Goal: Browse casually

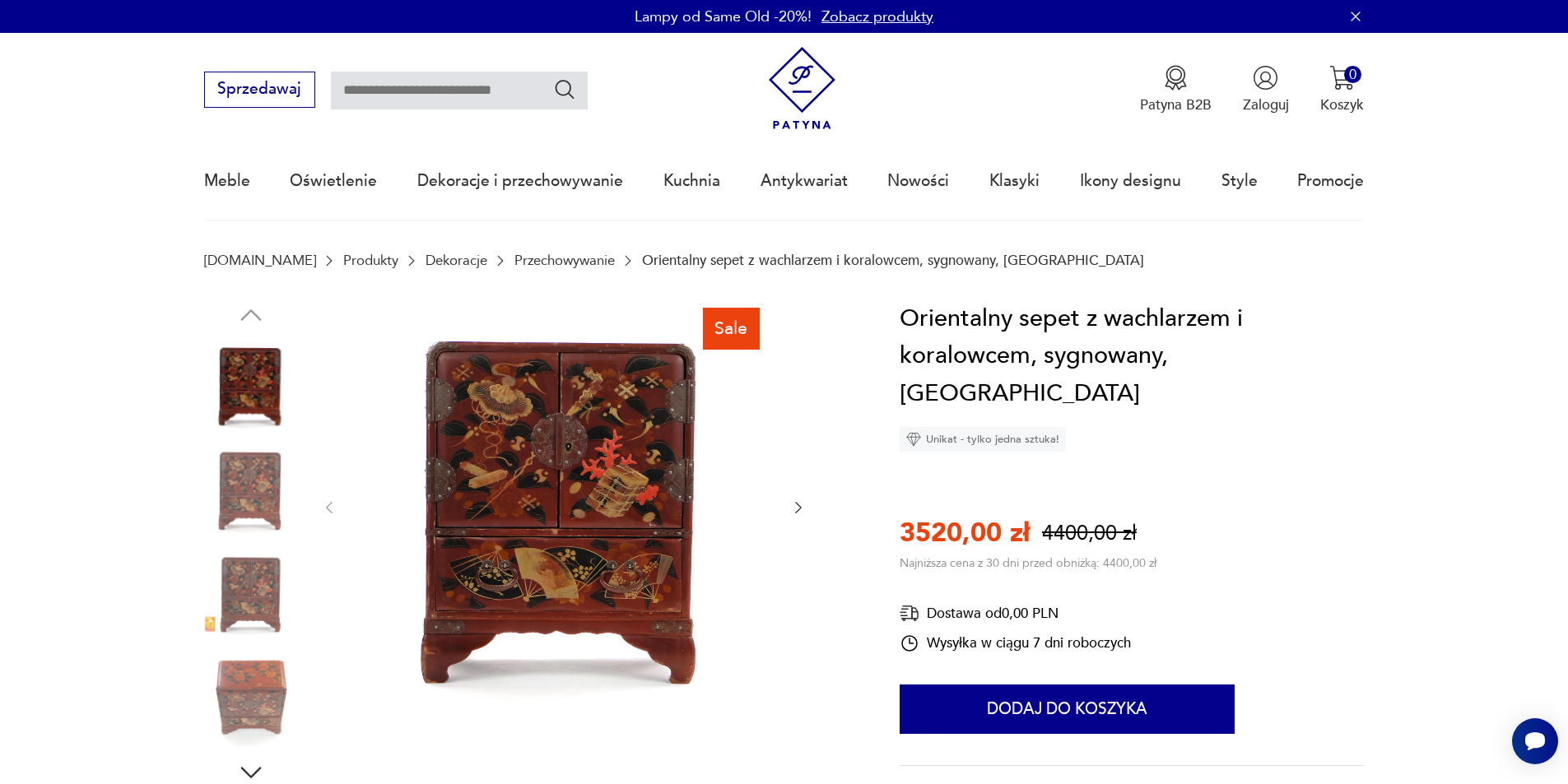
click at [803, 511] on icon "button" at bounding box center [798, 507] width 16 height 16
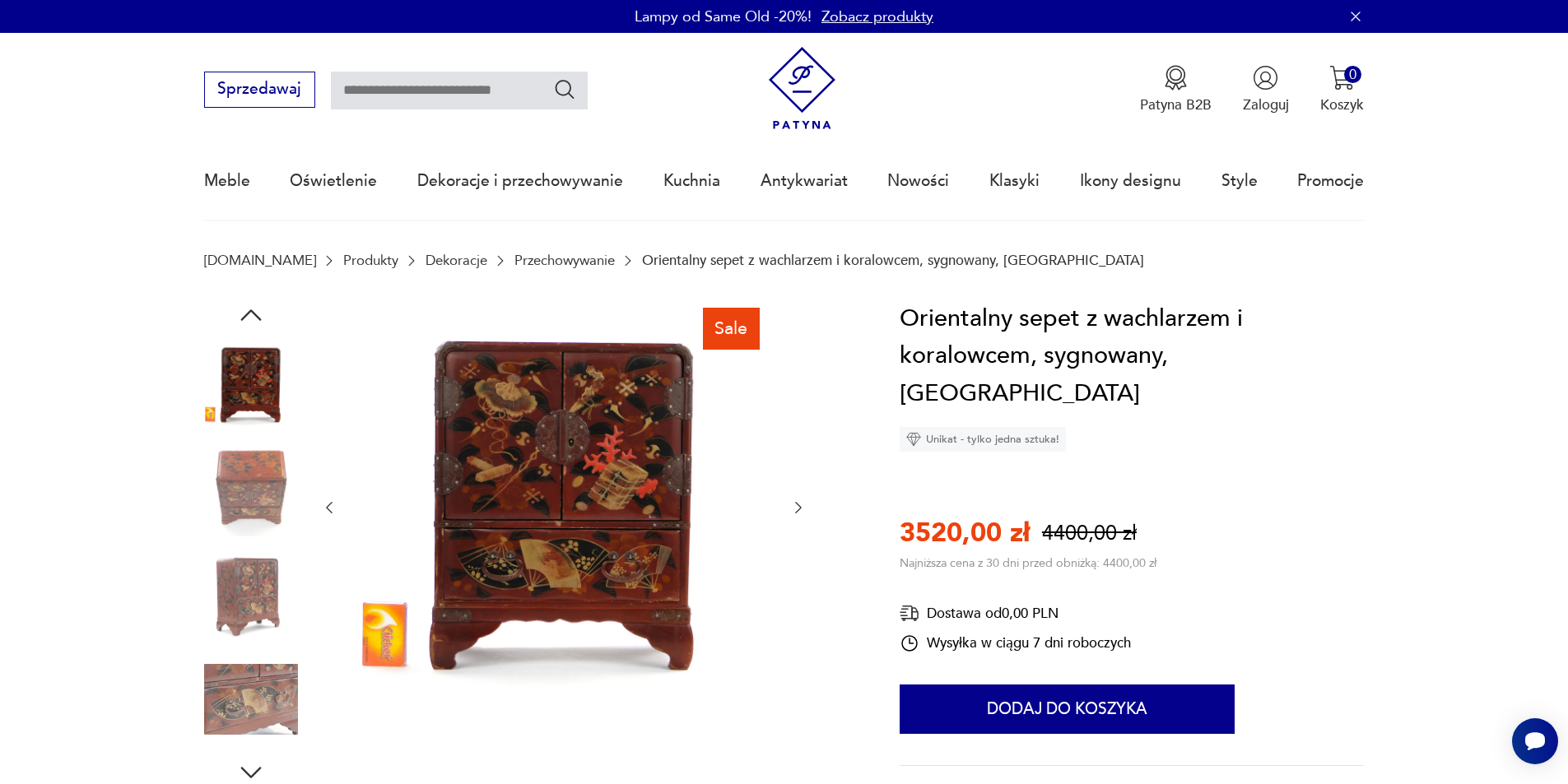
click at [803, 511] on icon "button" at bounding box center [798, 507] width 16 height 16
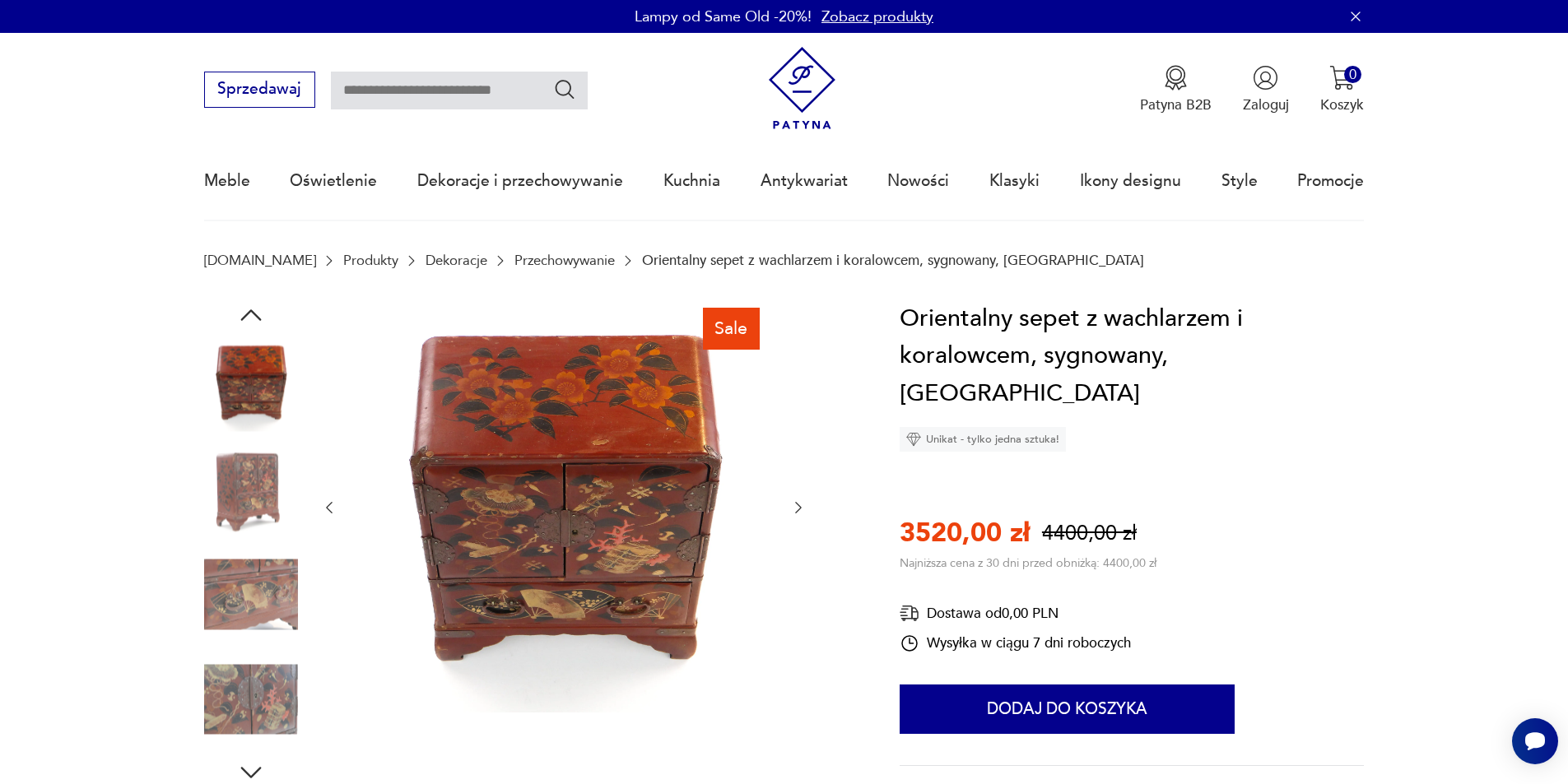
click at [803, 511] on icon "button" at bounding box center [798, 507] width 16 height 16
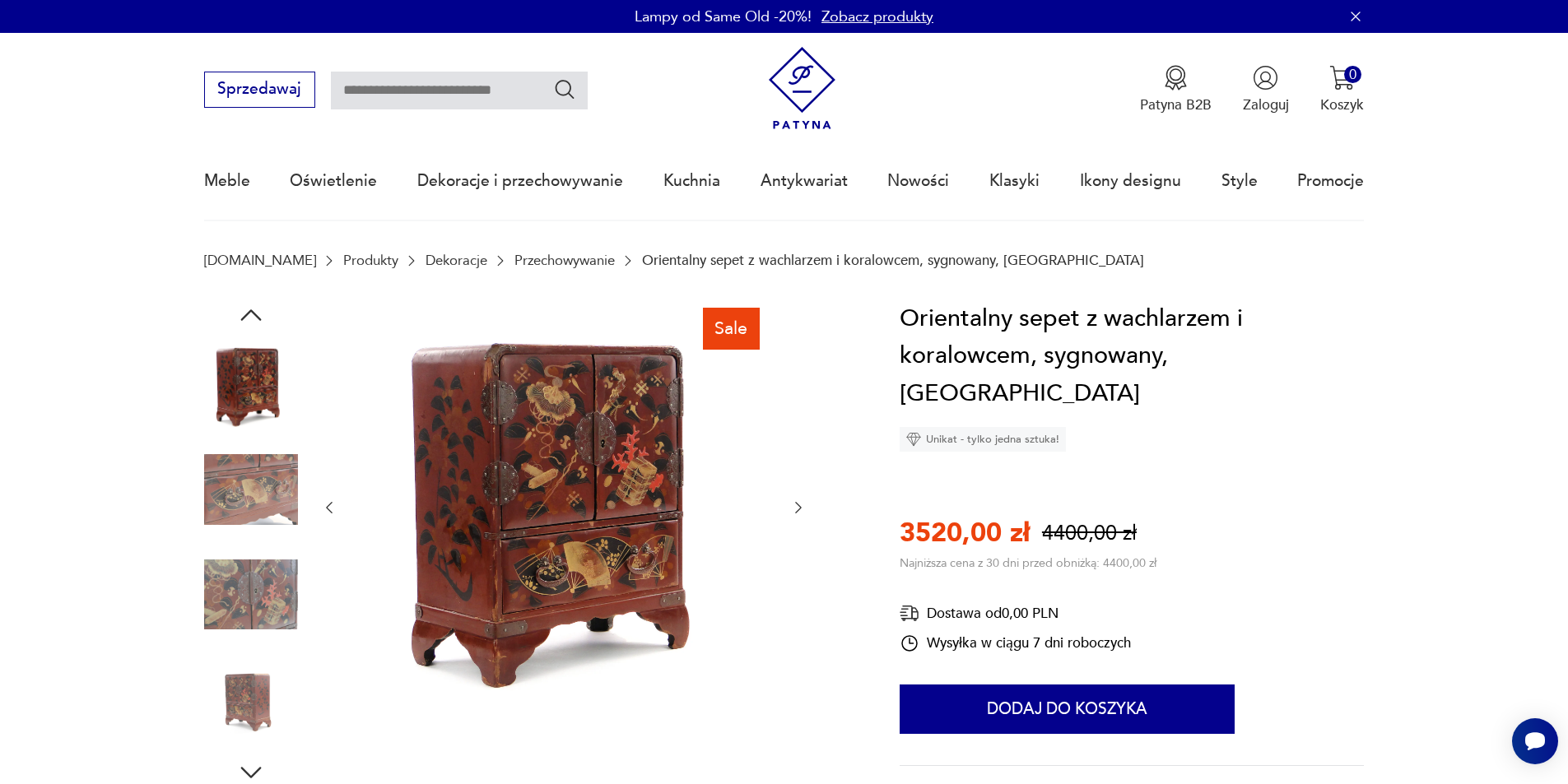
click at [803, 511] on icon "button" at bounding box center [798, 507] width 16 height 16
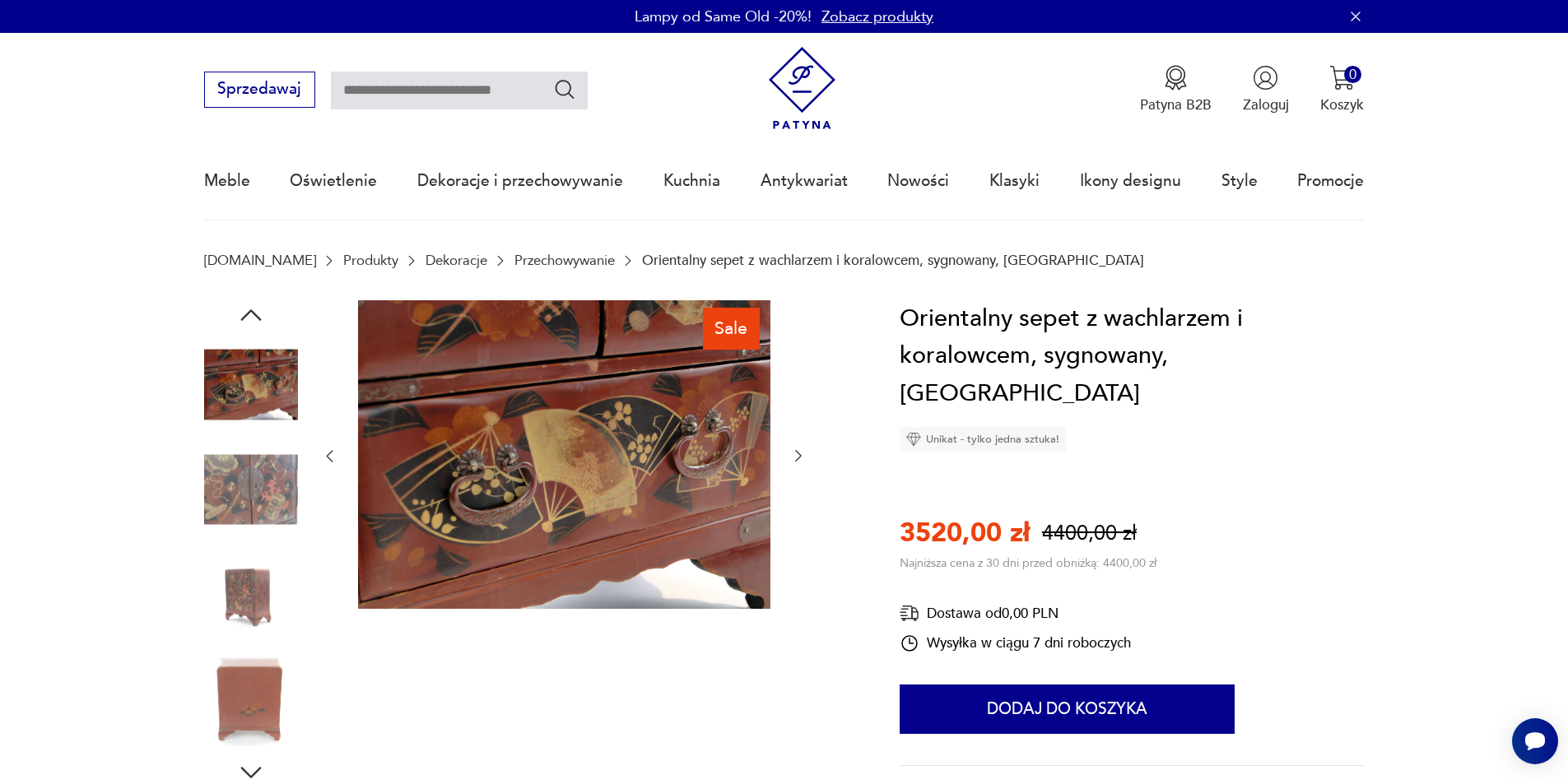
click at [803, 497] on div at bounding box center [564, 456] width 485 height 312
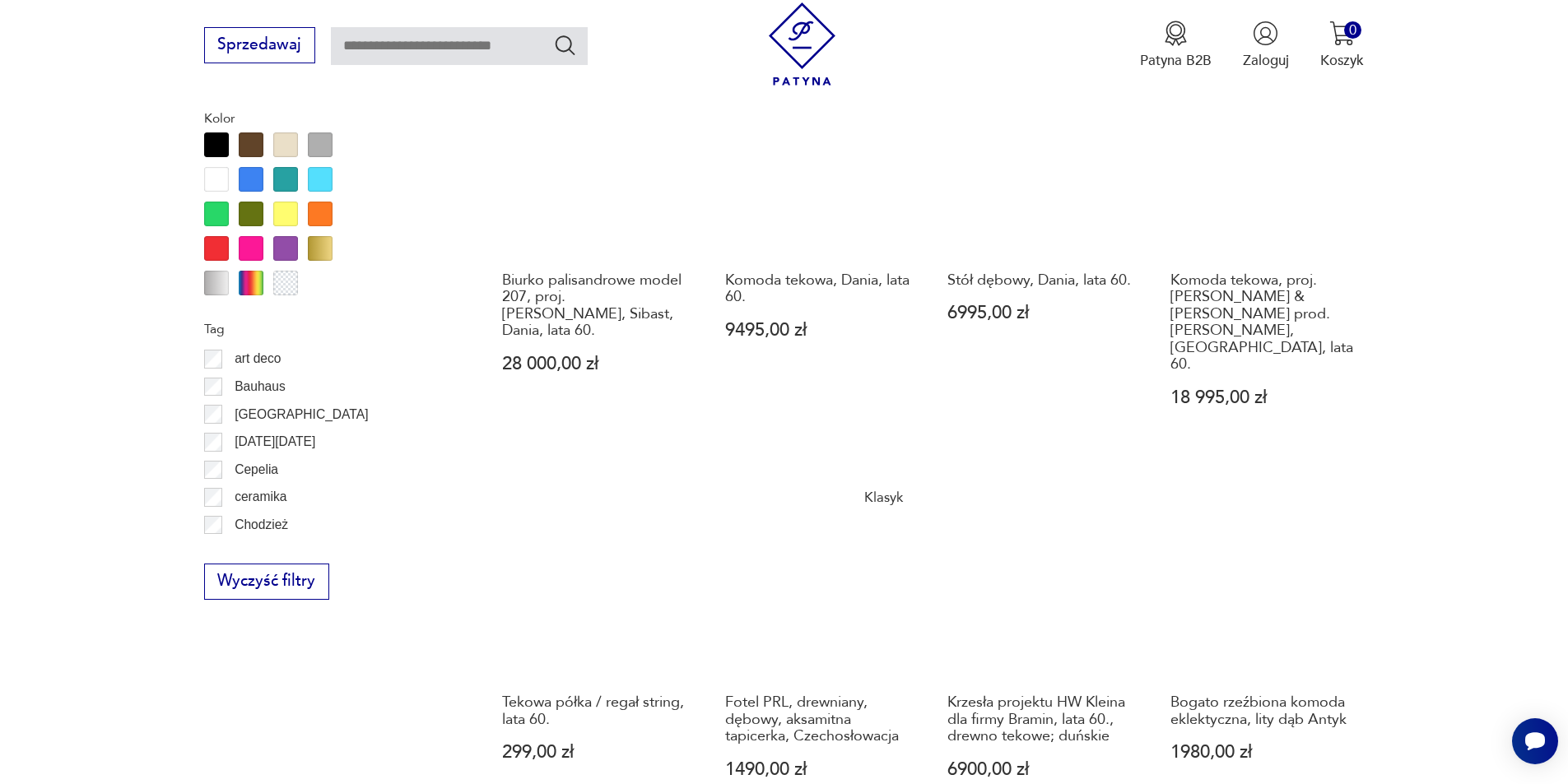
scroll to position [1891, 0]
